Goal: Book appointment/travel/reservation

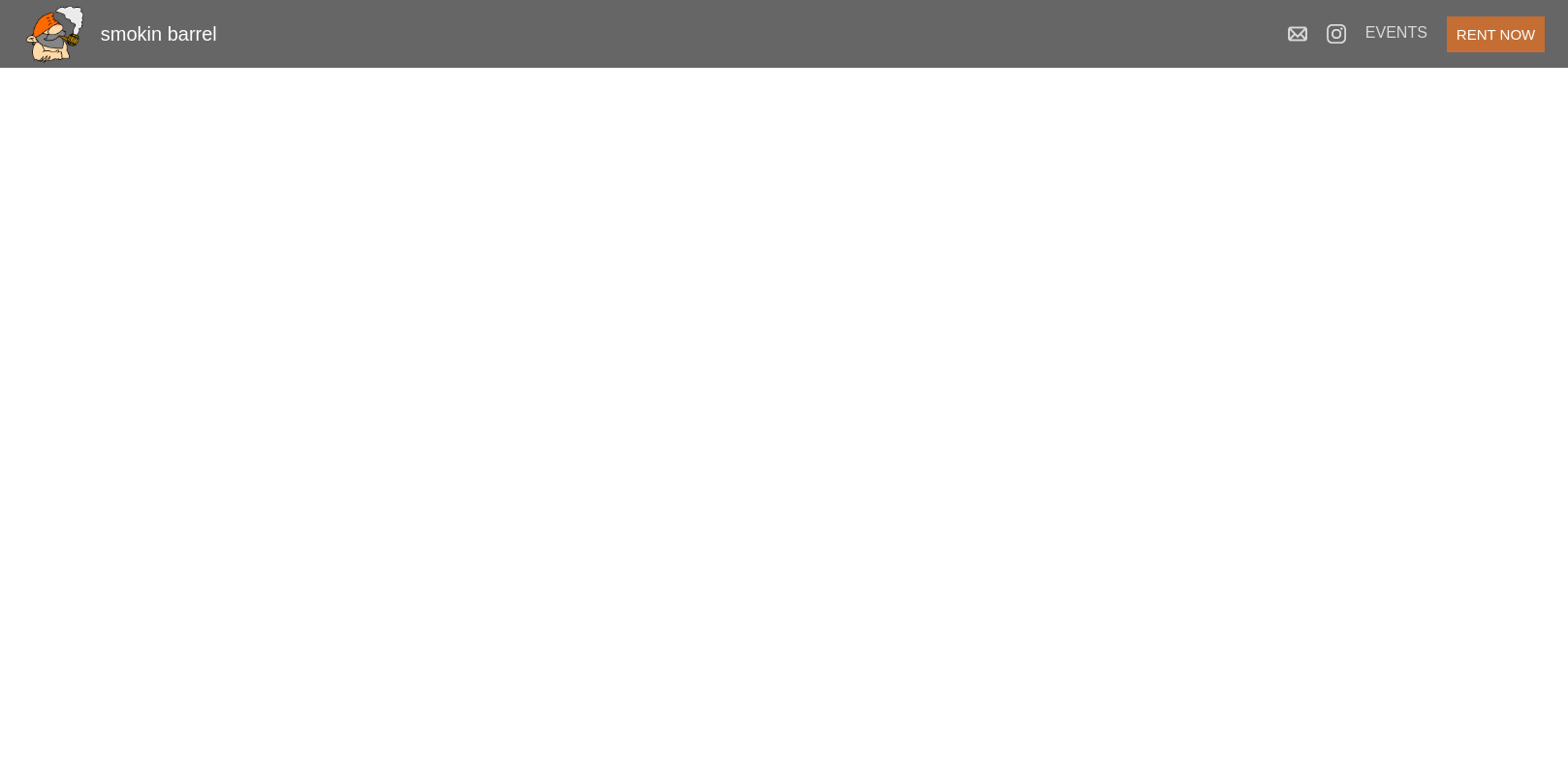
scroll to position [650, 0]
click at [1505, 39] on button "RENT NOW" at bounding box center [1496, 34] width 98 height 36
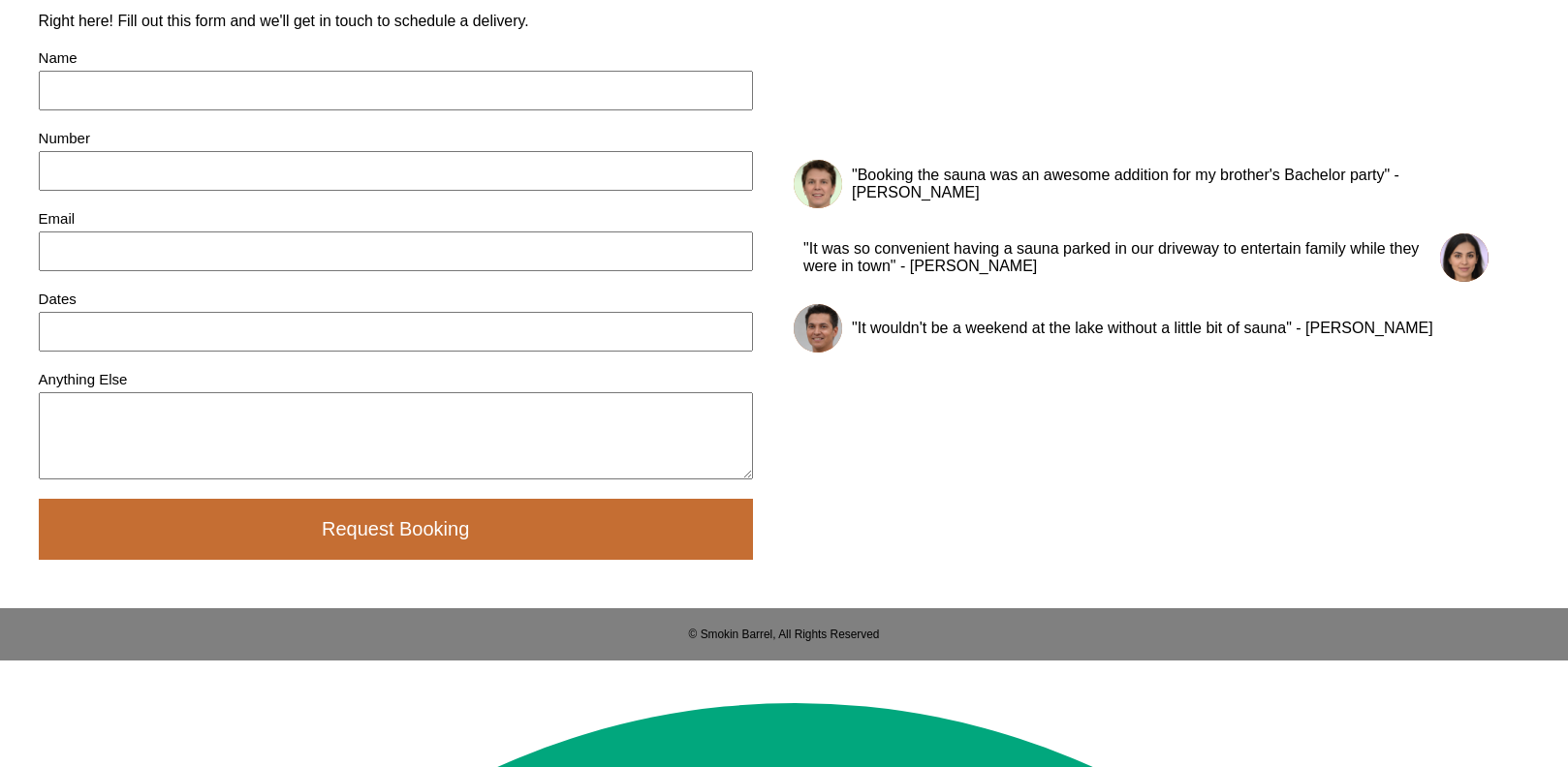
scroll to position [2087, 0]
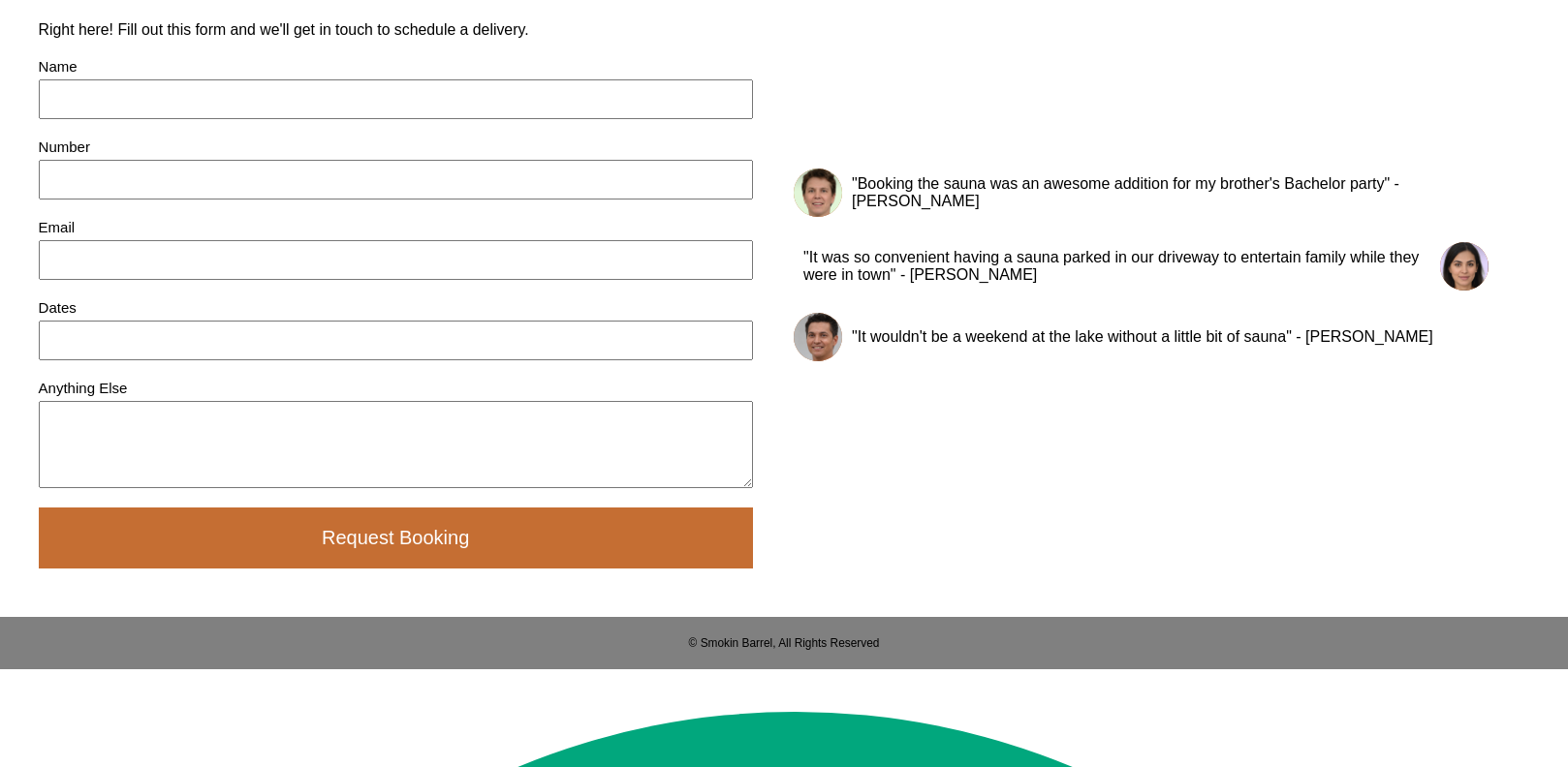
click at [278, 119] on input at bounding box center [396, 99] width 715 height 40
type input "[PERSON_NAME]"
type input "4699645306"
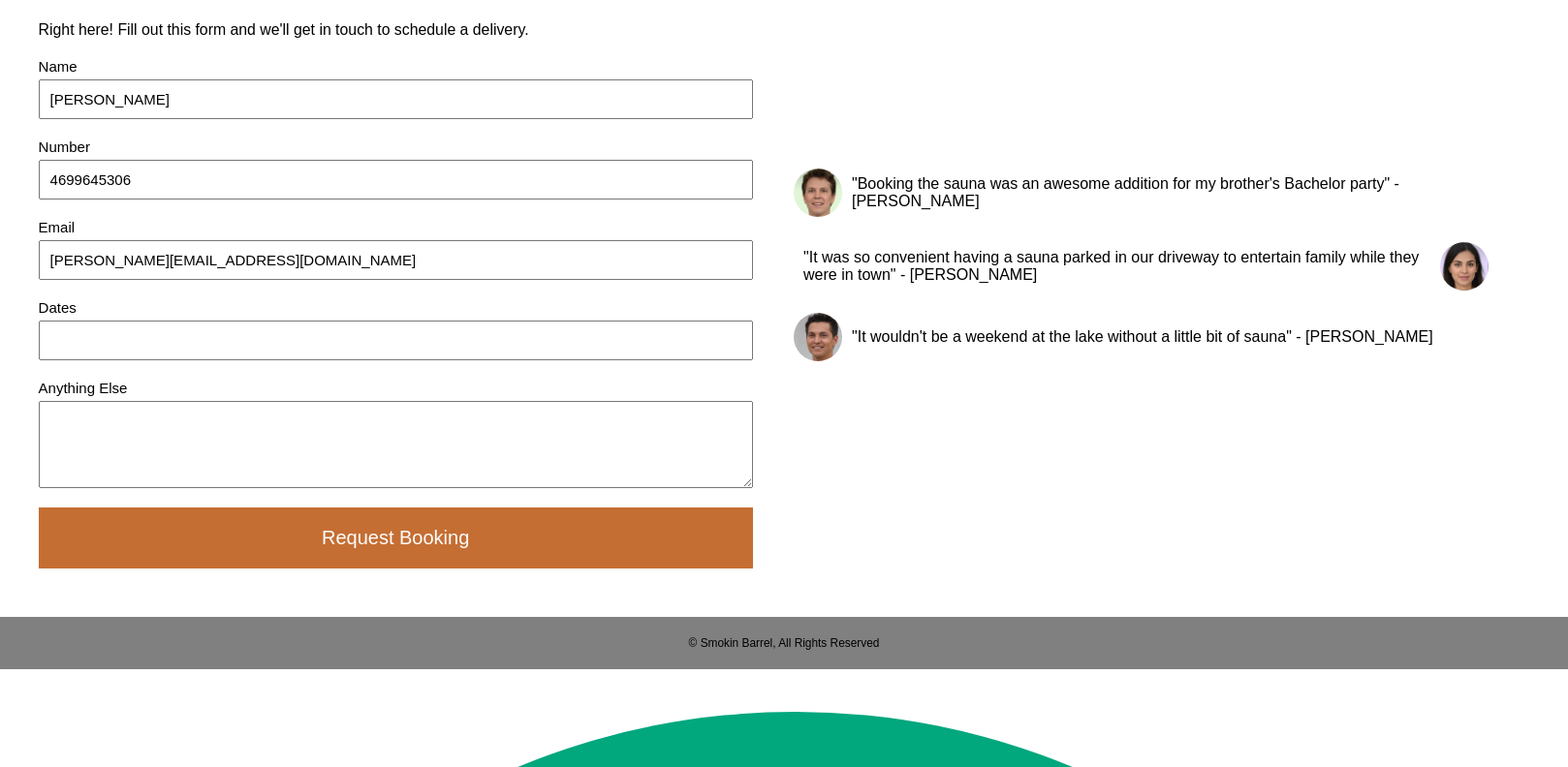
type input "[PERSON_NAME][EMAIL_ADDRESS][DOMAIN_NAME]"
click at [155, 360] on input at bounding box center [396, 340] width 715 height 40
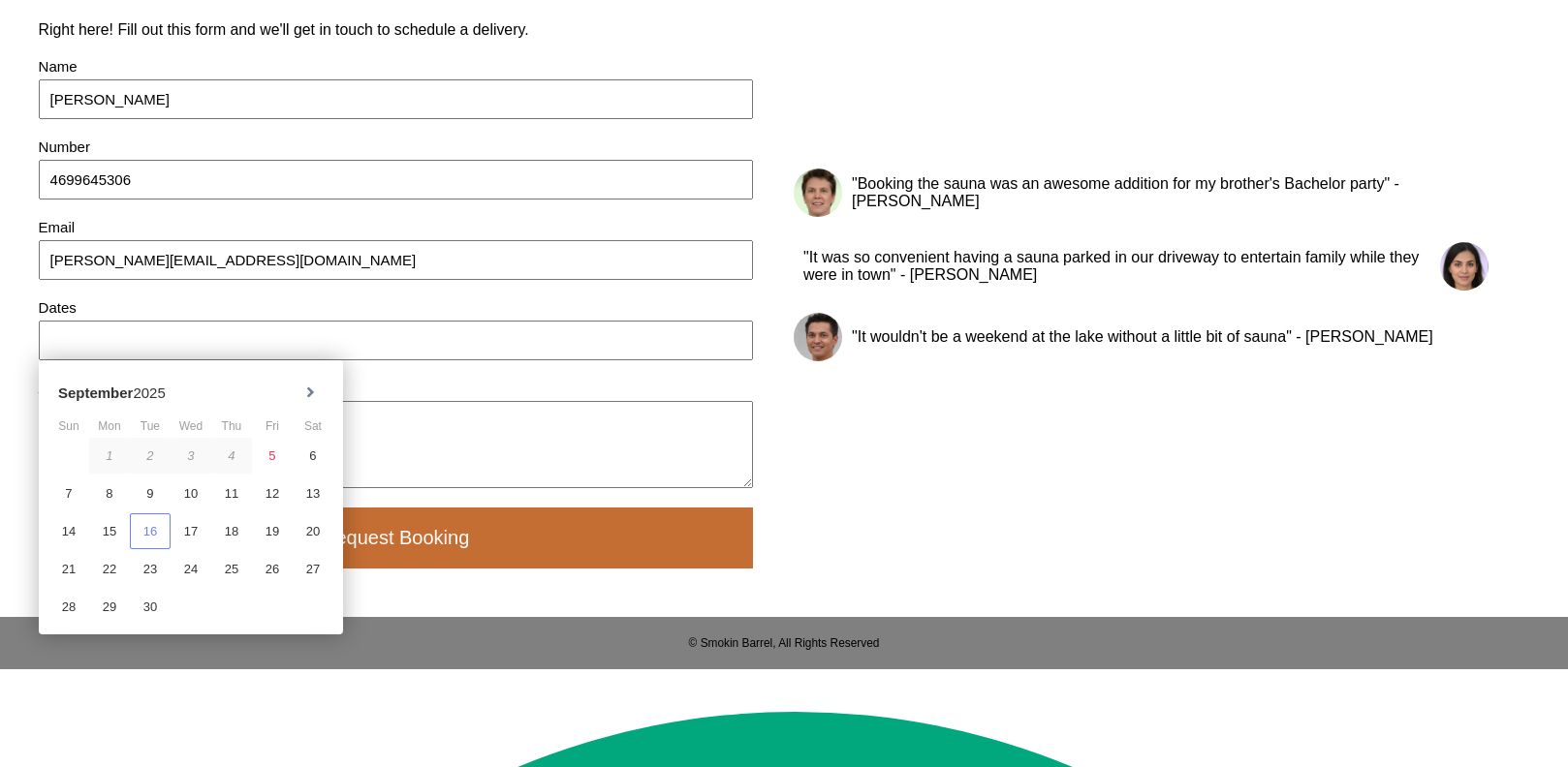
click at [147, 549] on div "16" at bounding box center [151, 531] width 41 height 36
click at [263, 549] on div "19" at bounding box center [272, 531] width 41 height 36
type input "[DATE] - [DATE]"
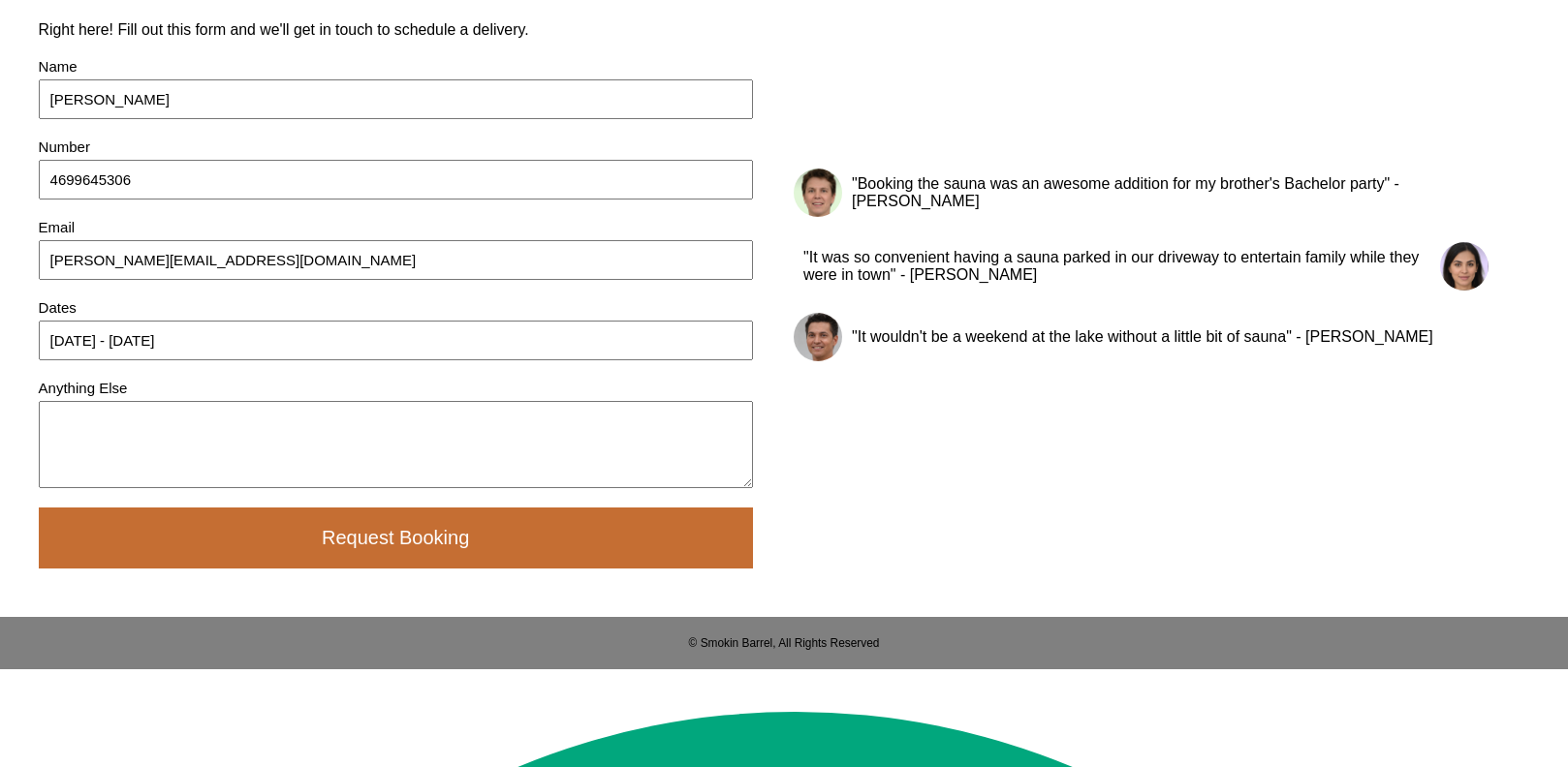
click at [249, 488] on textarea at bounding box center [396, 444] width 715 height 87
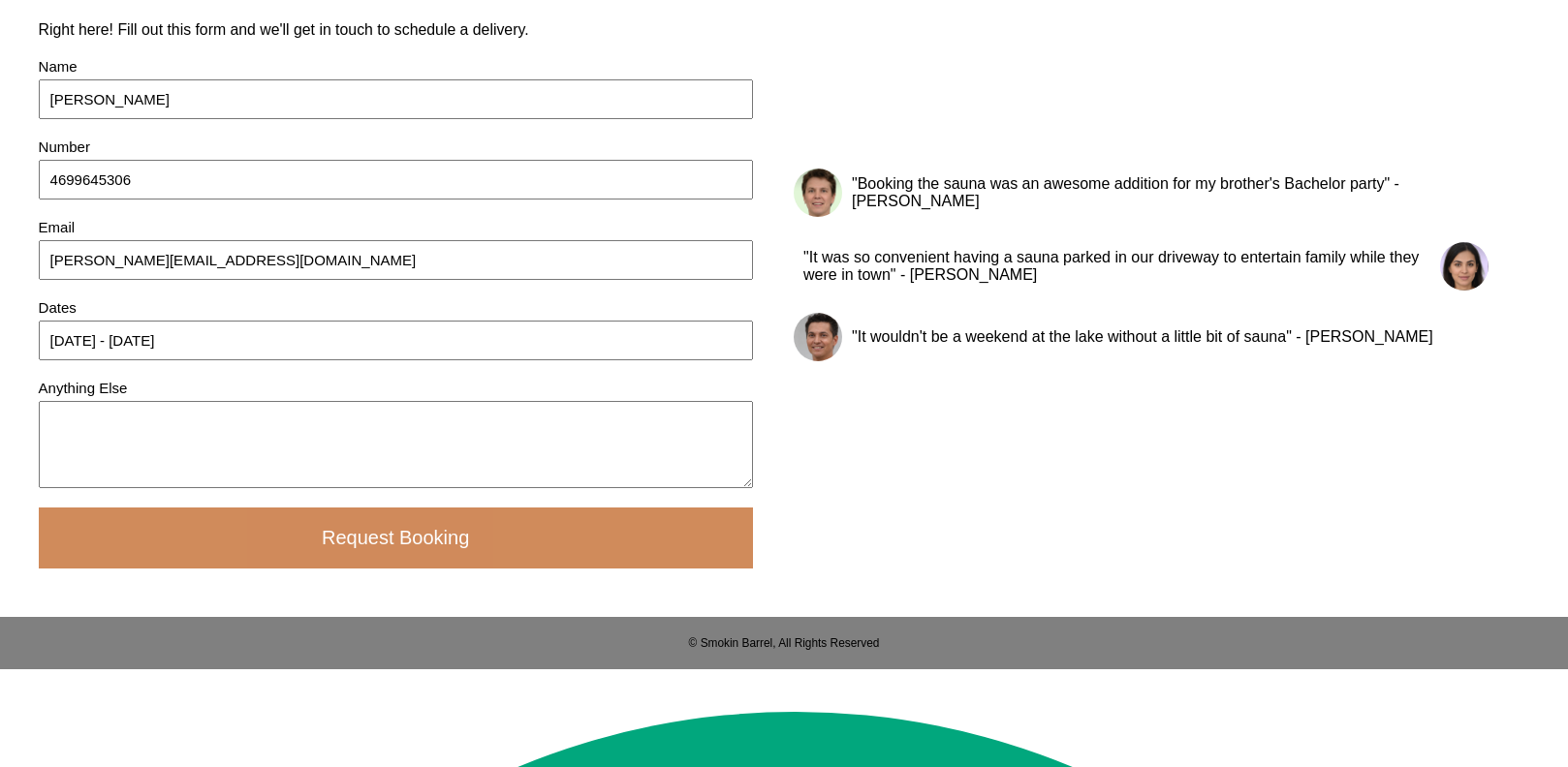
click at [427, 568] on button "Request Booking" at bounding box center [396, 538] width 715 height 61
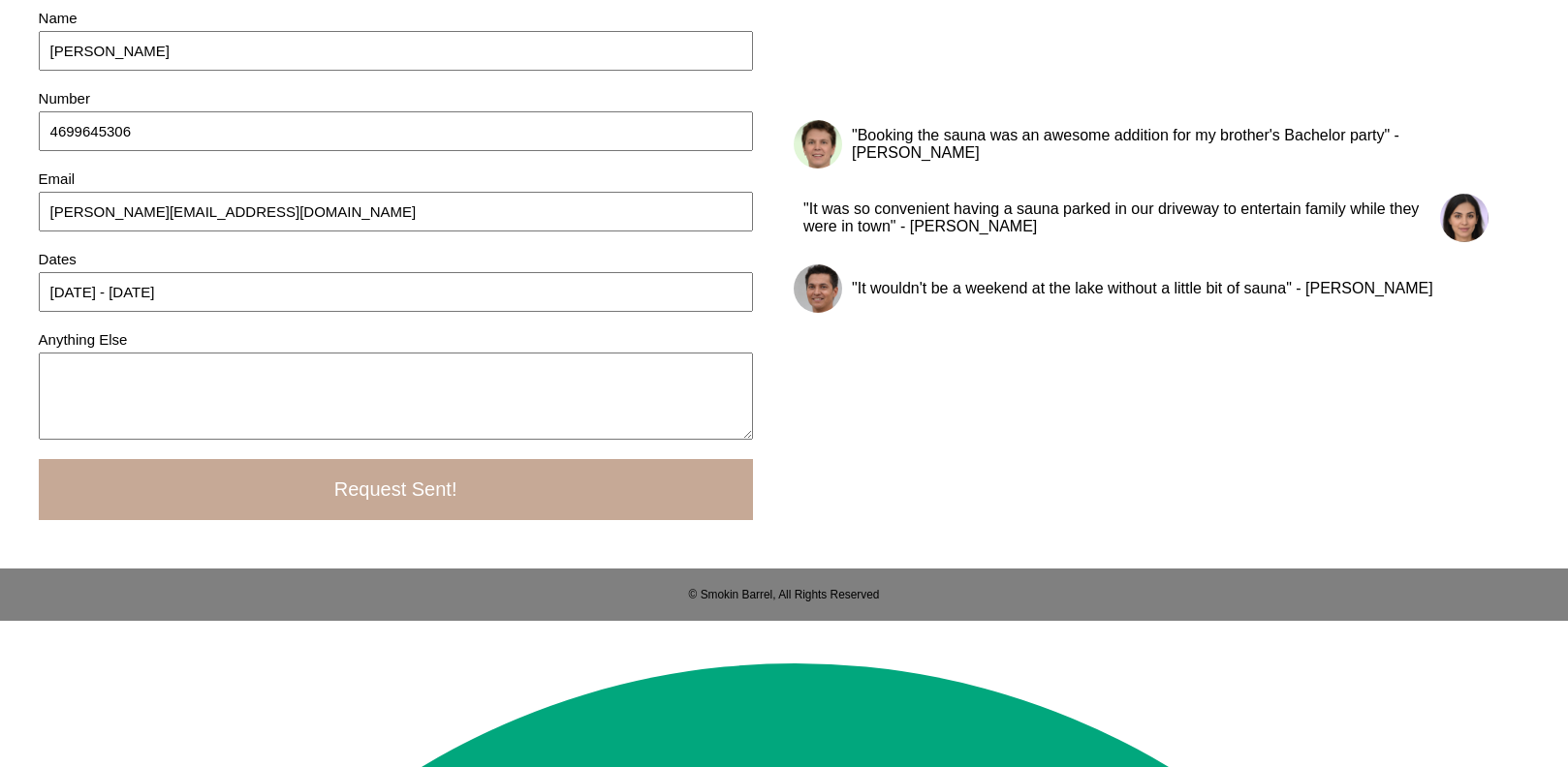
scroll to position [2138, 0]
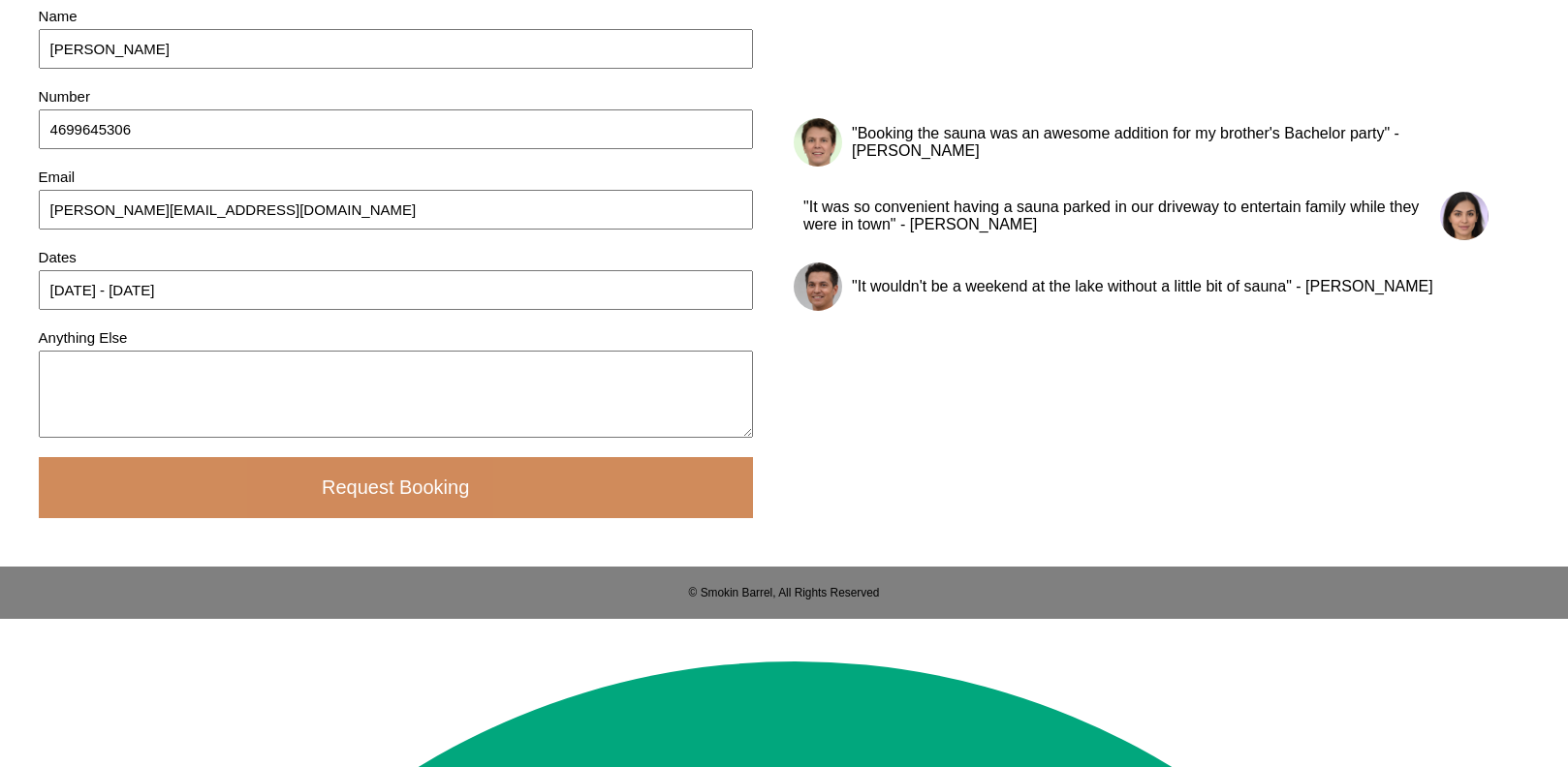
click at [401, 519] on button "Request Booking" at bounding box center [396, 487] width 715 height 61
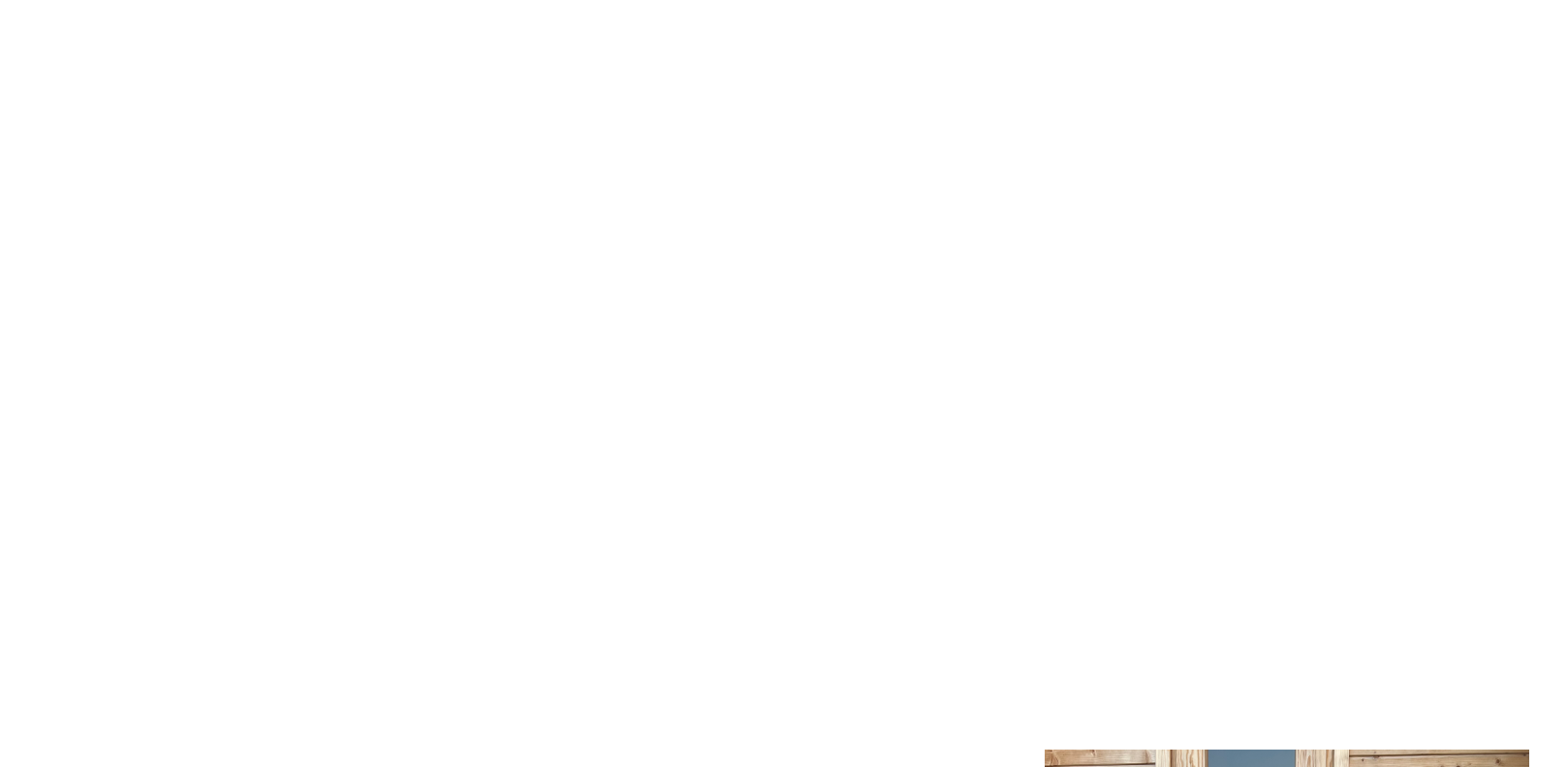
scroll to position [0, 0]
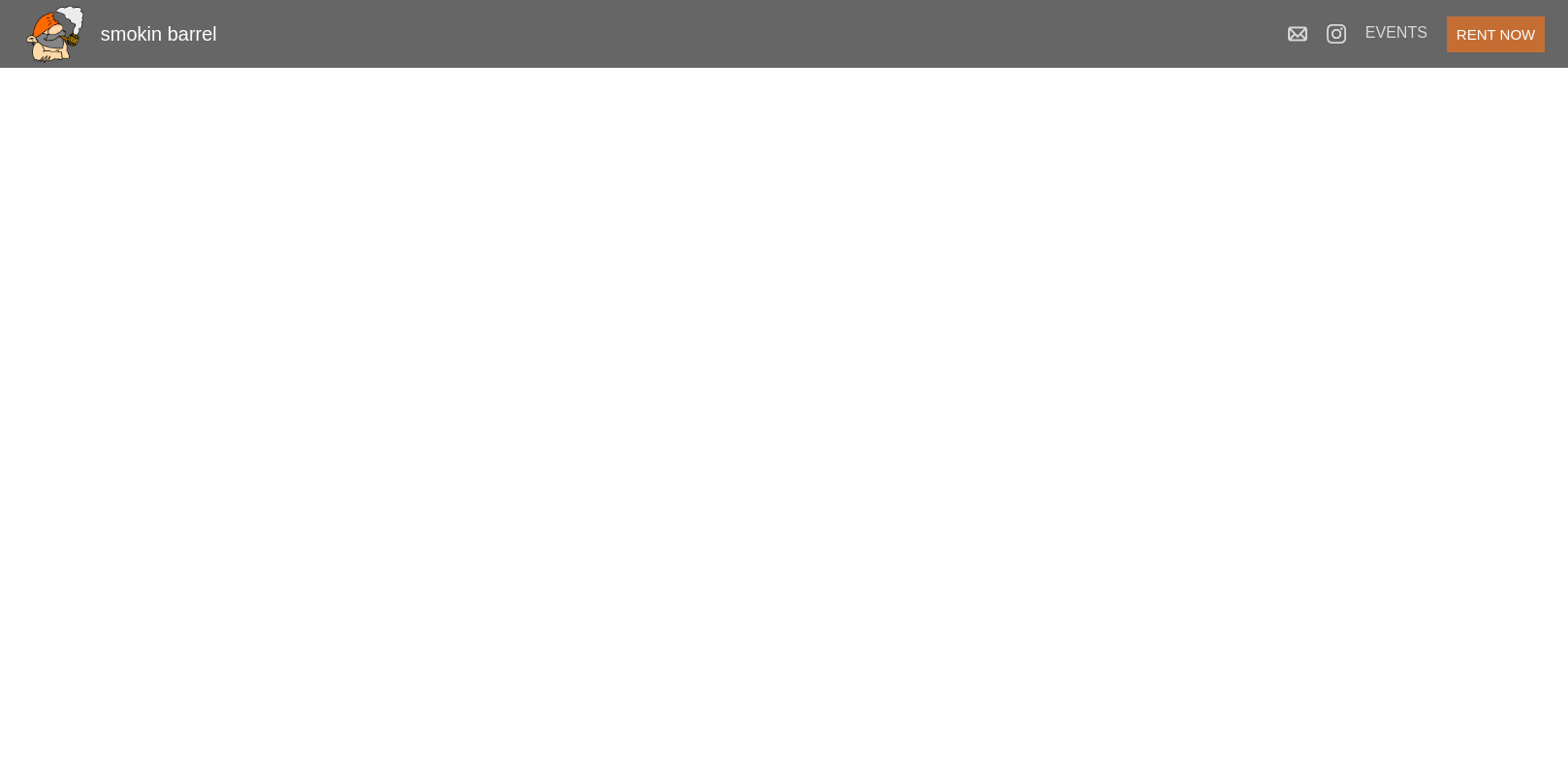
click at [53, 36] on img at bounding box center [55, 34] width 63 height 63
click at [58, 40] on img at bounding box center [55, 34] width 63 height 63
click at [134, 31] on div "smokin barrel" at bounding box center [159, 34] width 116 height 23
